Goal: Check status: Check status

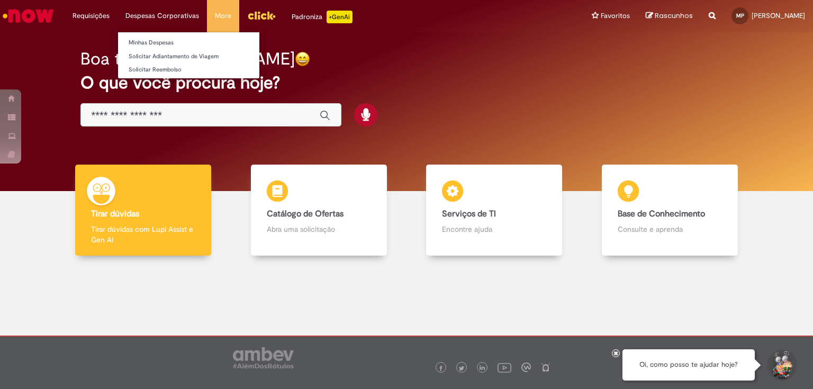
click at [118, 15] on li "Despesas Corporativas Minhas Despesas Solicitar Adiantamento de Viagem Solicita…" at bounding box center [91, 16] width 53 height 32
click at [159, 42] on link "Minhas Despesas" at bounding box center [188, 43] width 141 height 12
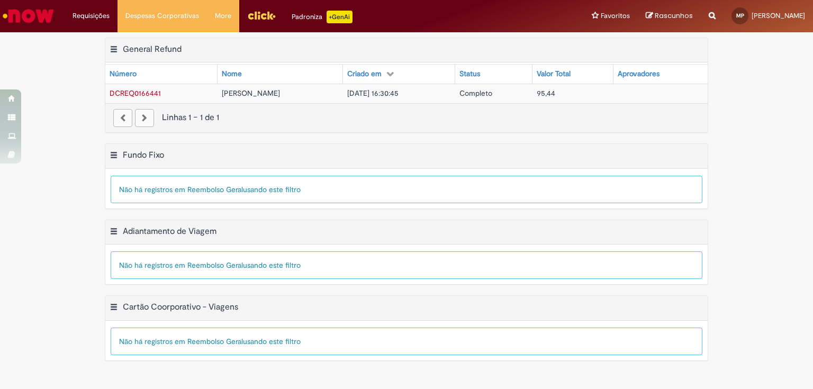
click at [652, 73] on div "Aprovadores" at bounding box center [639, 74] width 42 height 11
click at [653, 72] on icon at bounding box center [648, 73] width 7 height 7
click at [132, 89] on span "DCREQ0166441" at bounding box center [135, 93] width 51 height 10
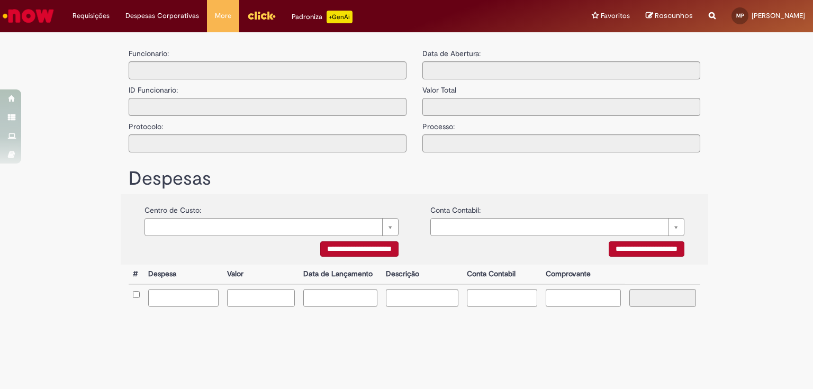
type input "**********"
